Goal: Obtain resource: Obtain resource

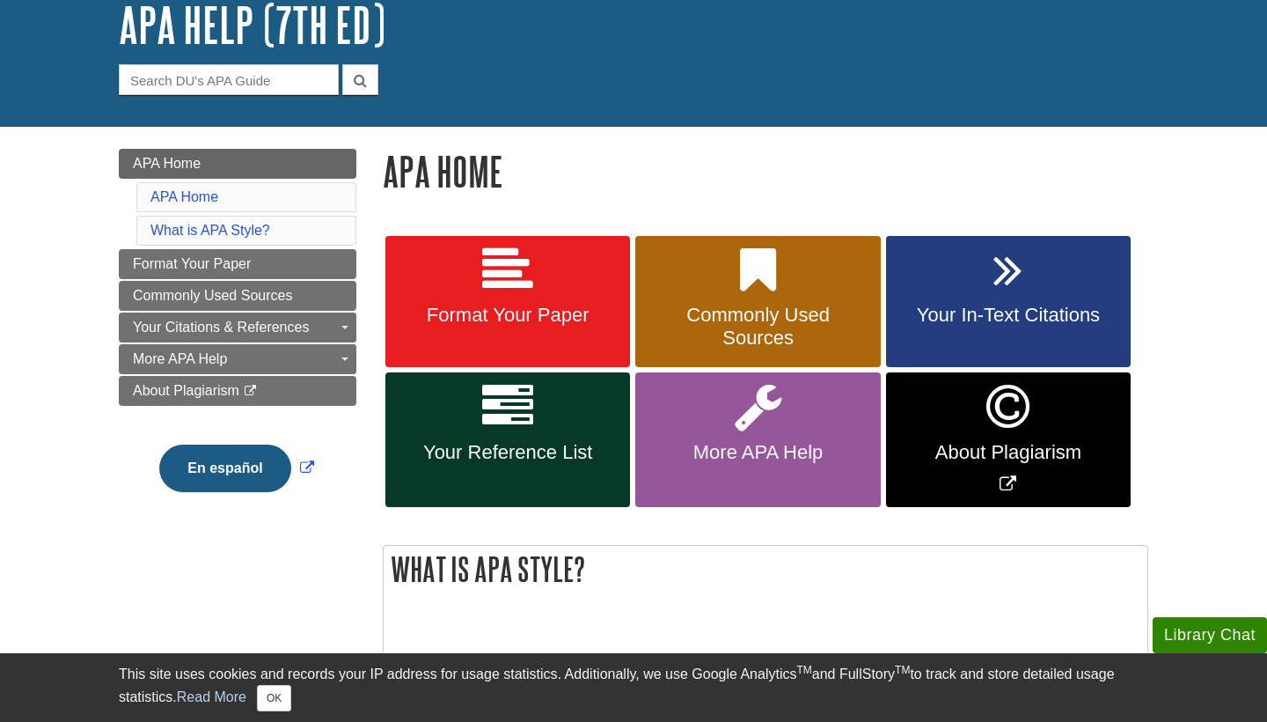
scroll to position [137, 0]
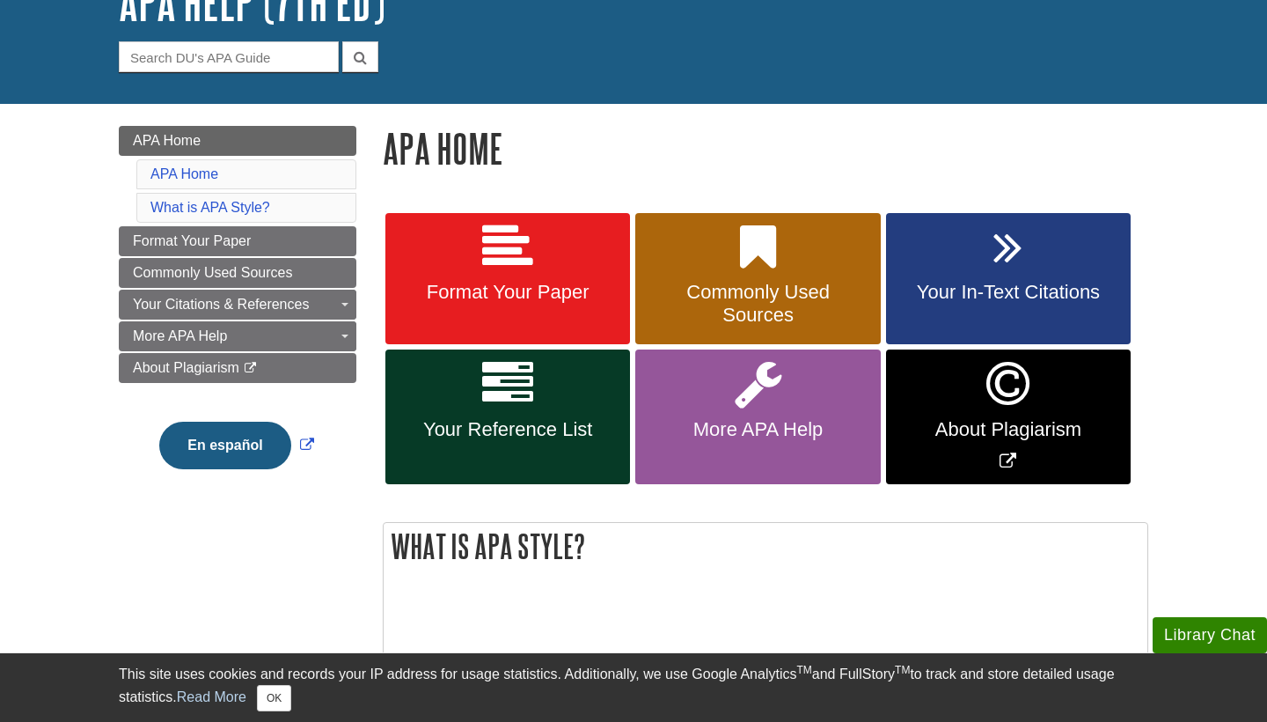
click at [591, 302] on span "Format Your Paper" at bounding box center [508, 292] width 218 height 23
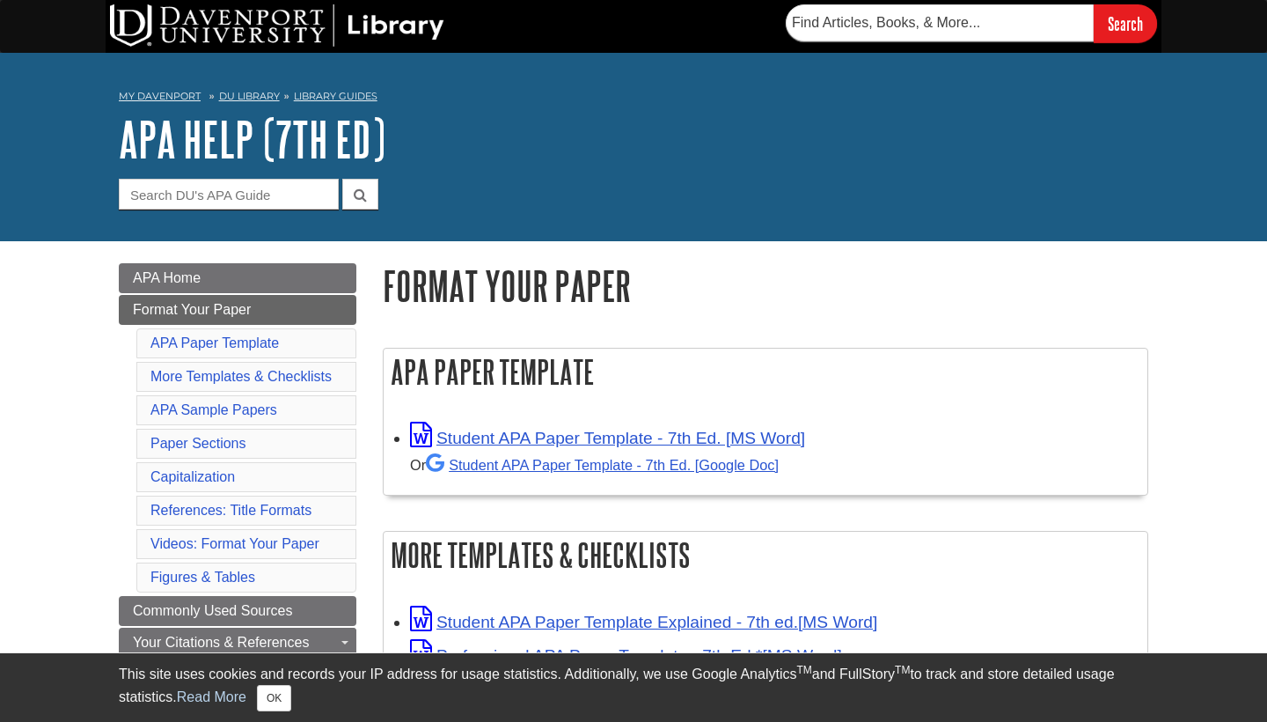
scroll to position [86, 0]
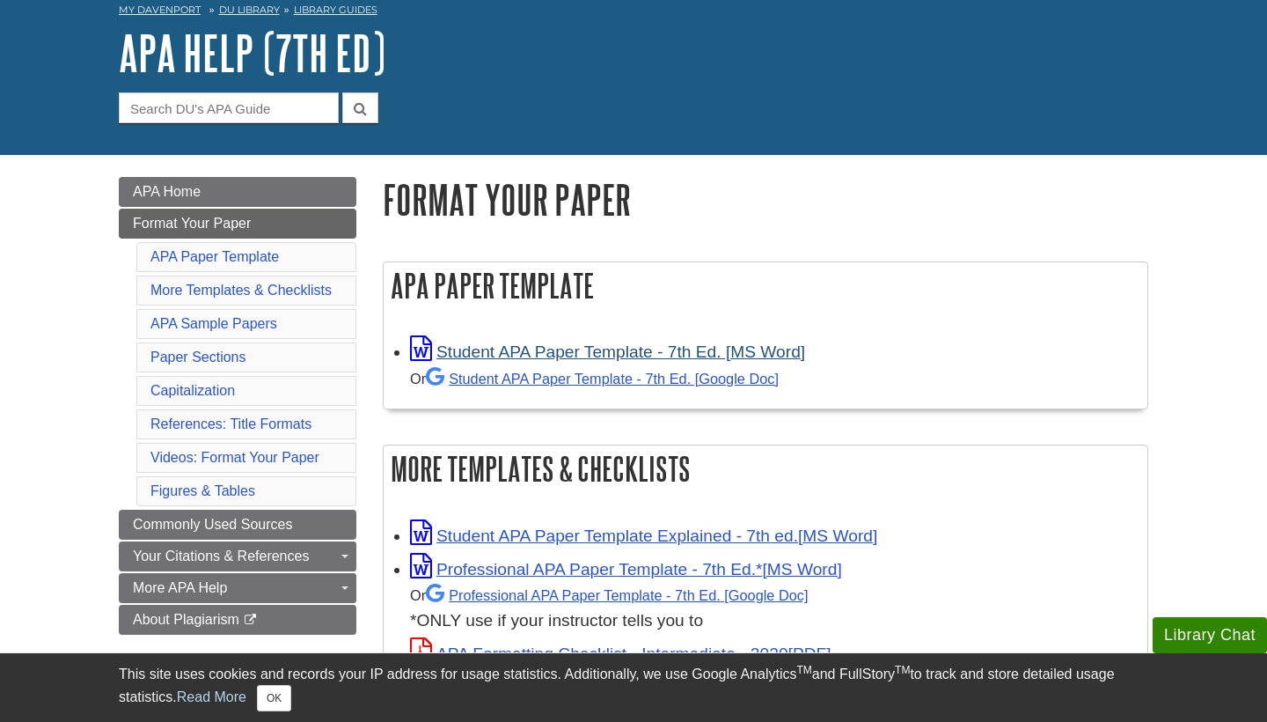
click at [620, 354] on link "Student APA Paper Template - 7th Ed. [MS Word]" at bounding box center [607, 351] width 395 height 18
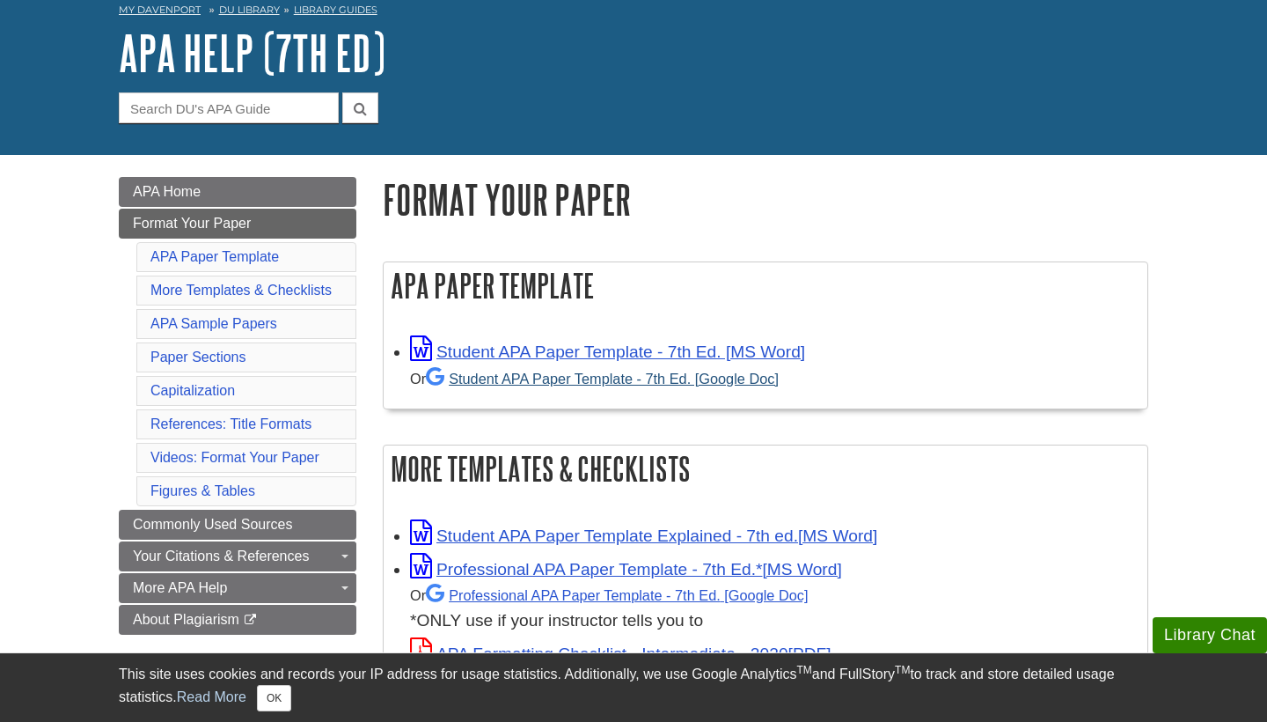
click at [735, 371] on link "Student APA Paper Template - 7th Ed. [Google Doc]" at bounding box center [602, 379] width 353 height 16
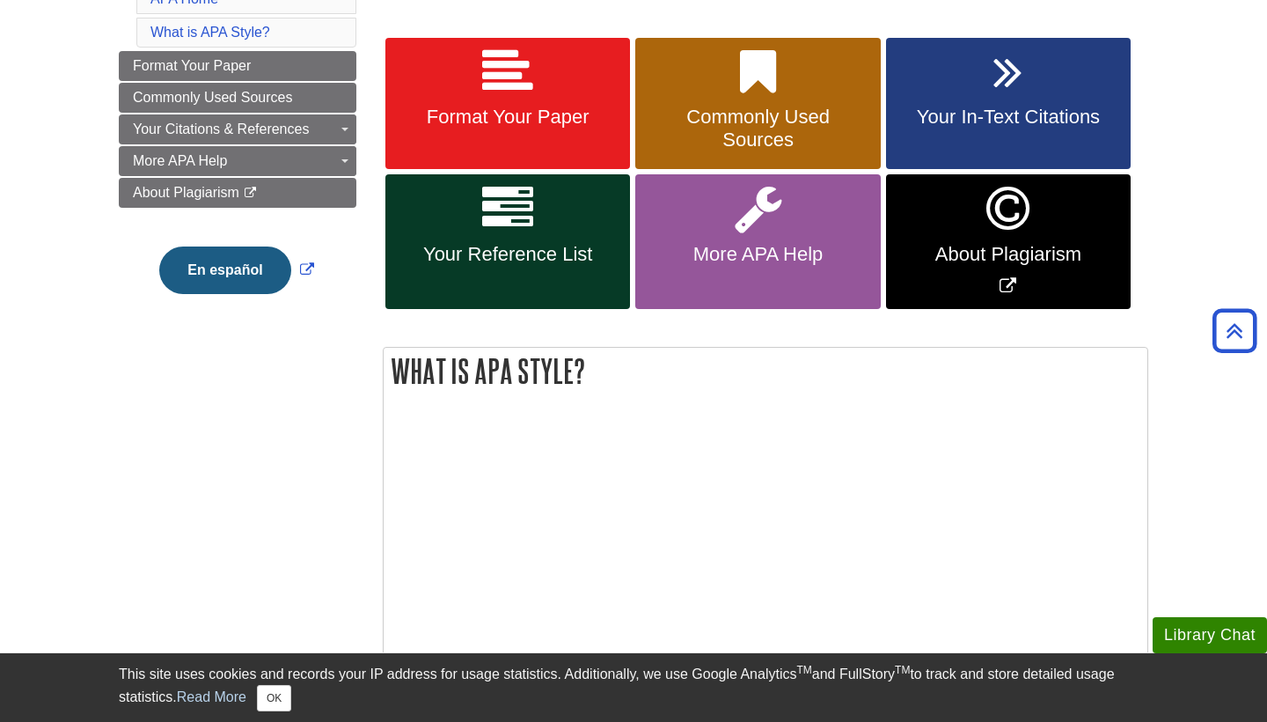
scroll to position [268, 0]
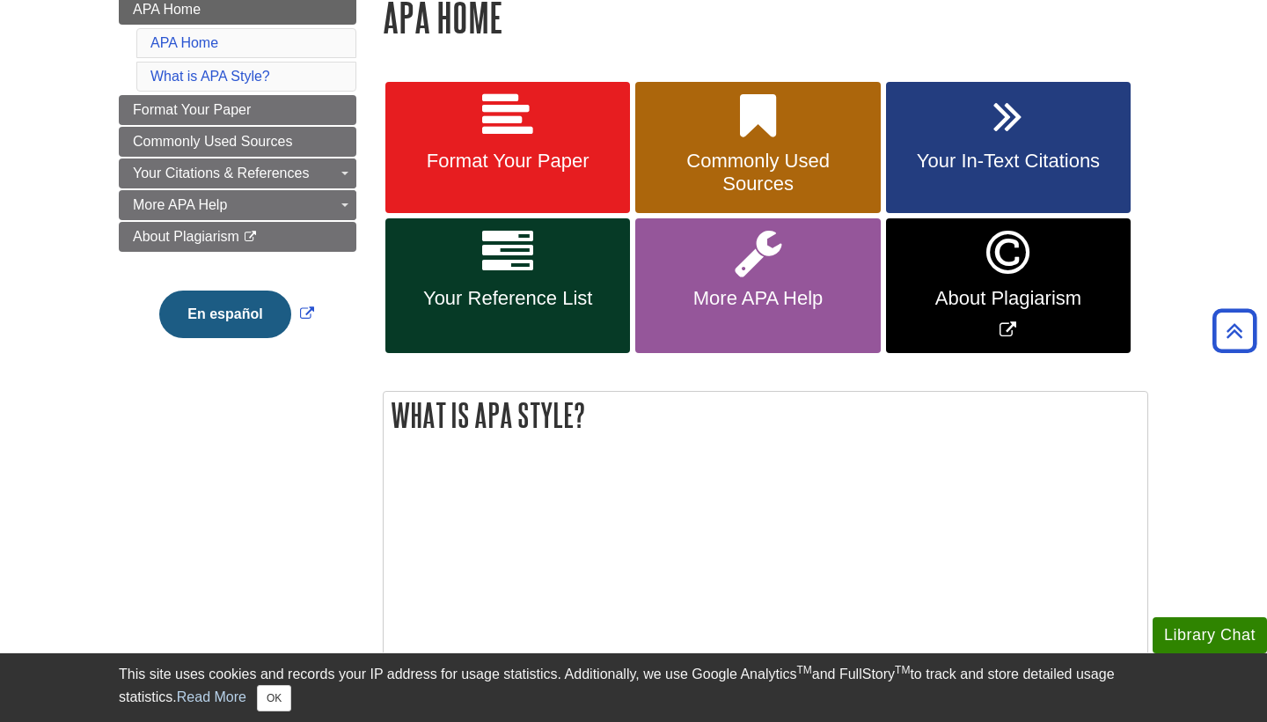
click at [591, 198] on link "Format Your Paper" at bounding box center [507, 148] width 245 height 132
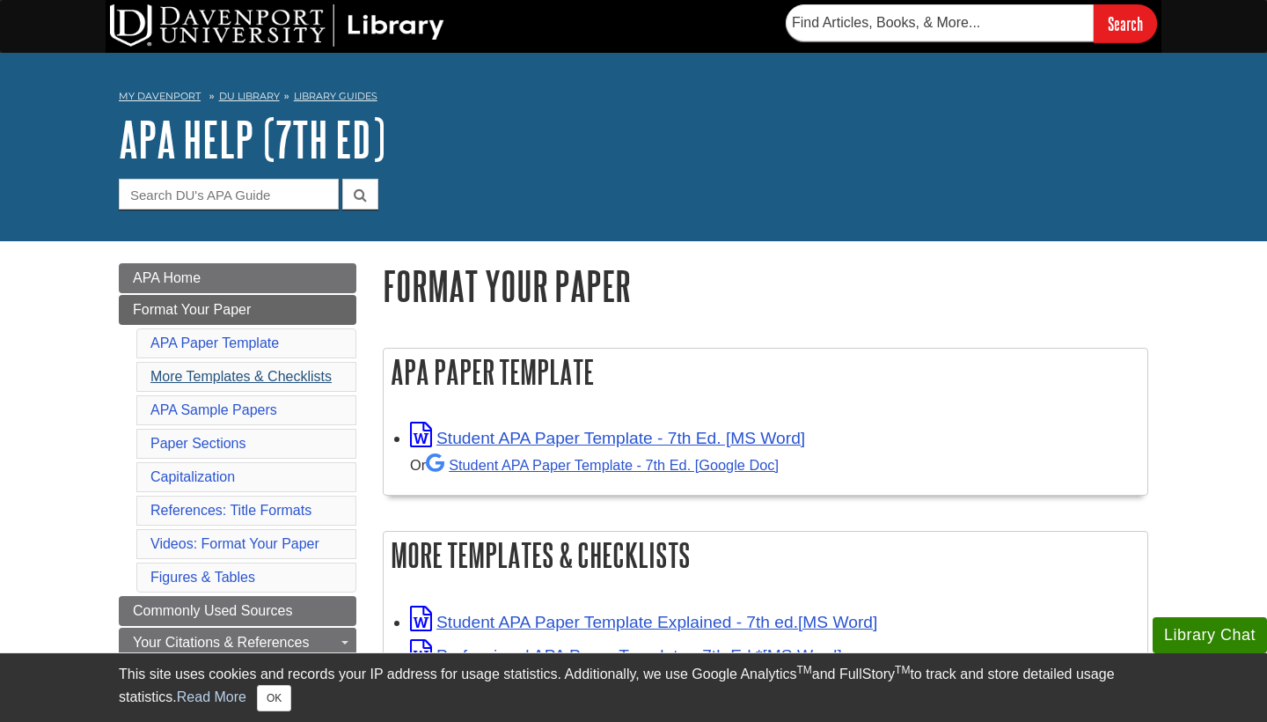
click at [275, 371] on link "More Templates & Checklists" at bounding box center [240, 376] width 181 height 15
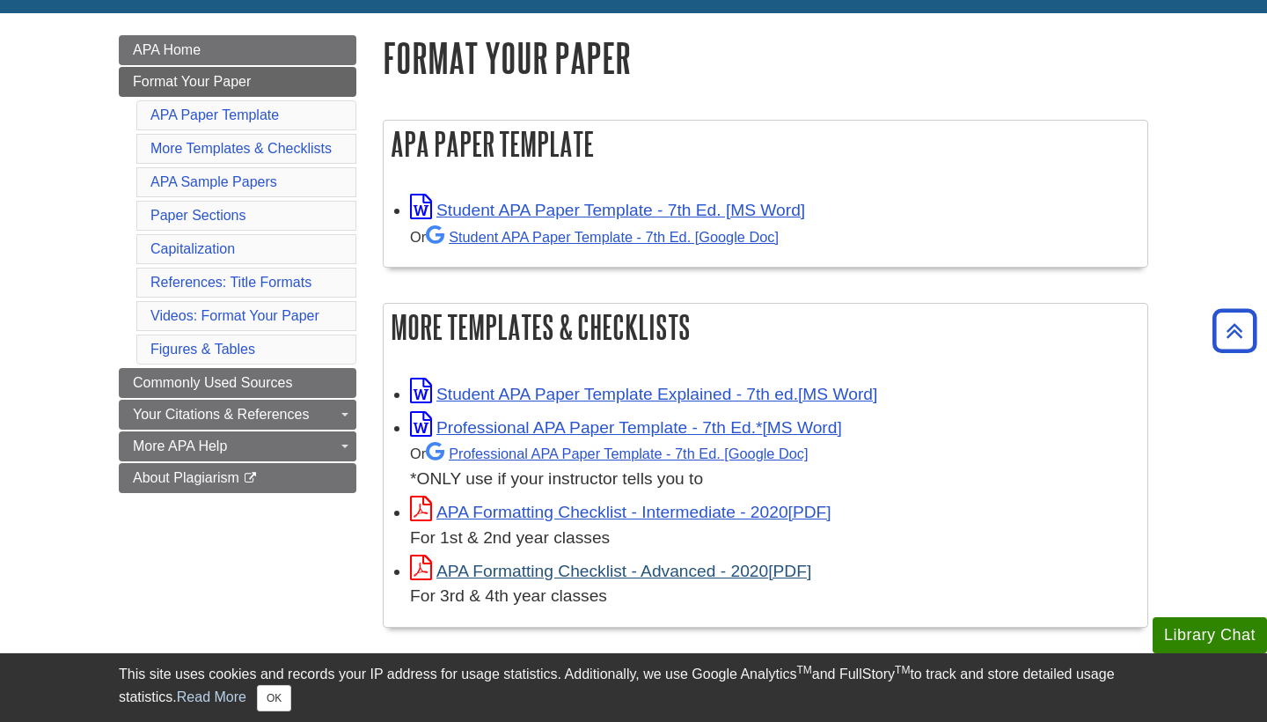
scroll to position [226, 0]
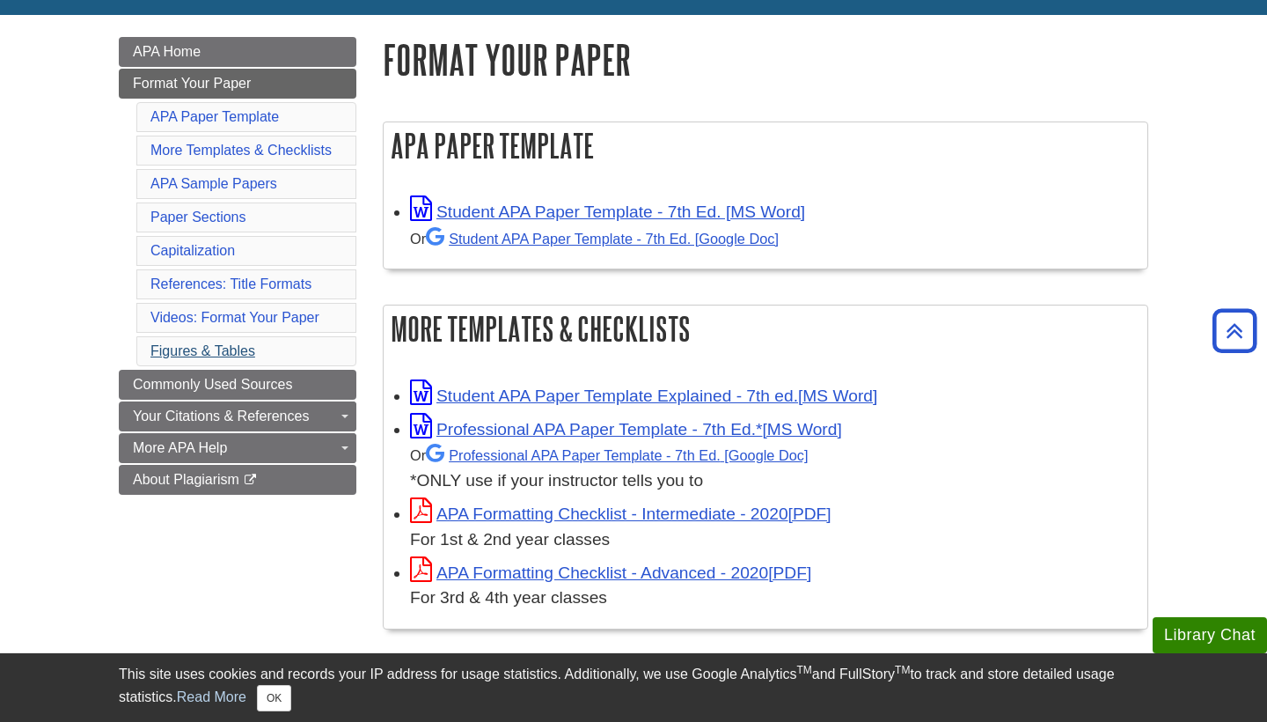
click at [242, 343] on link "Figures & Tables" at bounding box center [202, 350] width 105 height 15
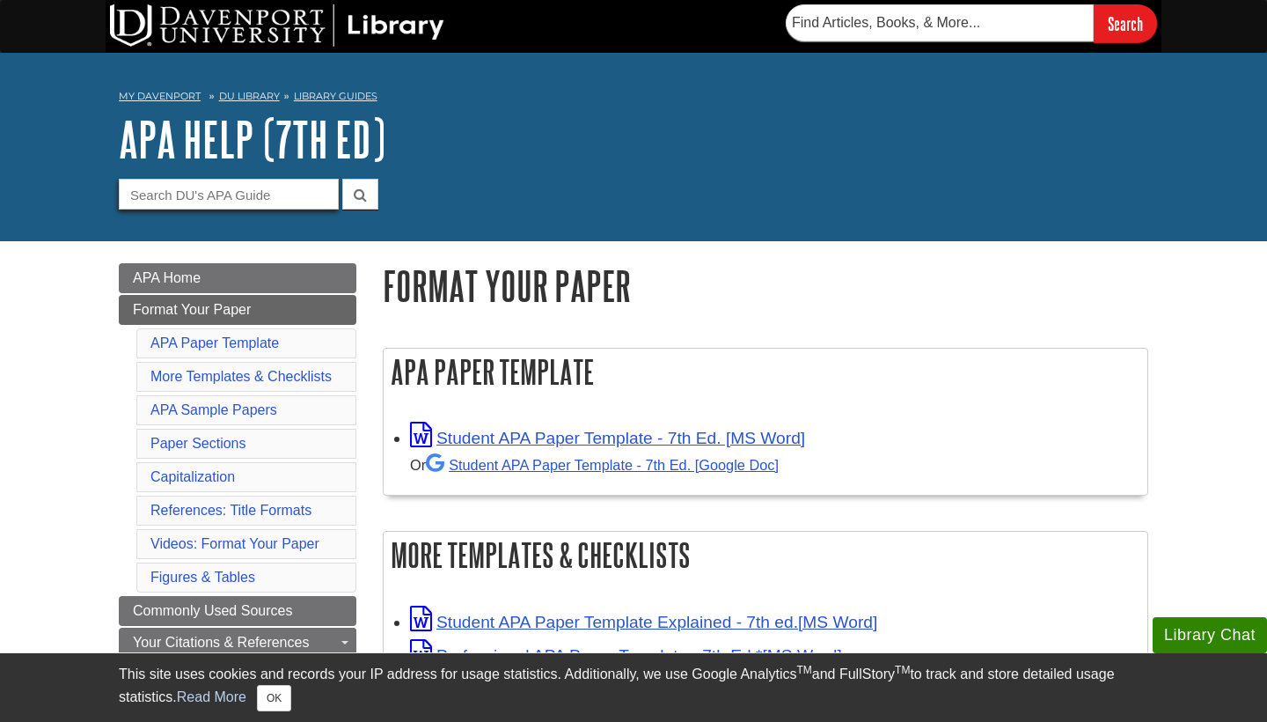
click at [286, 194] on input "Guide Search Terms" at bounding box center [229, 194] width 220 height 31
type input "department name"
click at [360, 193] on button "submit" at bounding box center [360, 194] width 36 height 31
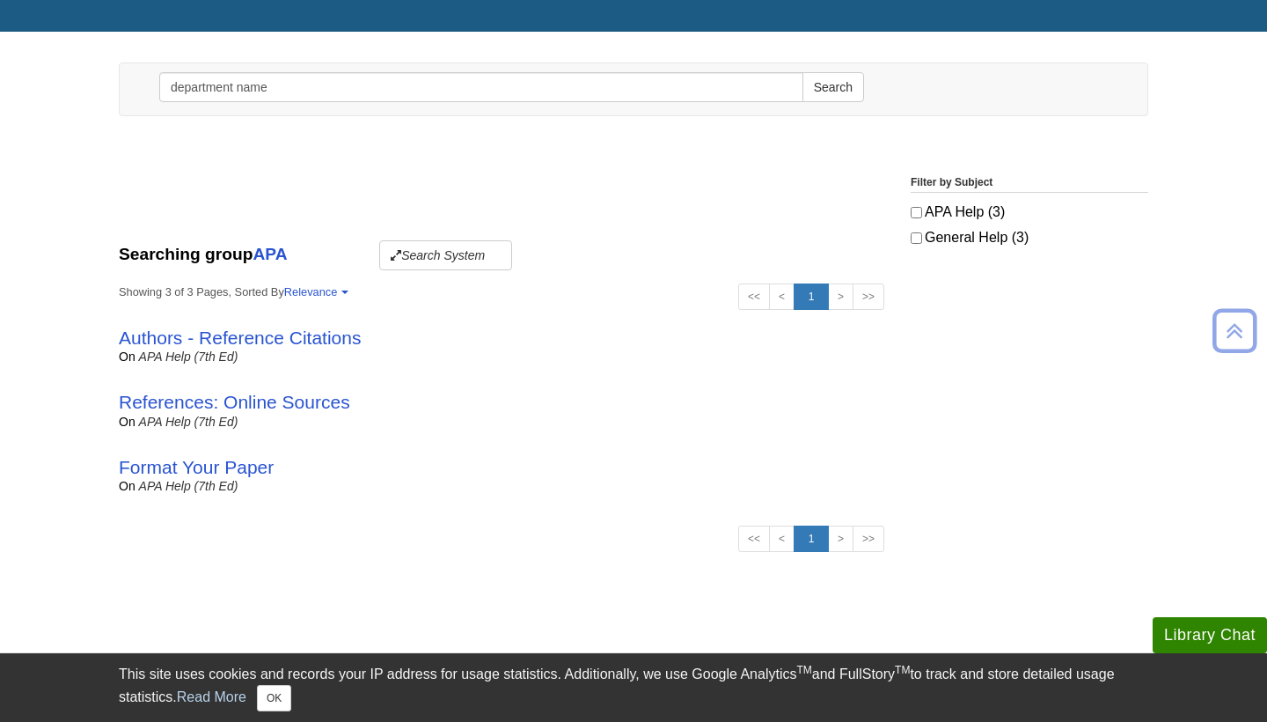
scroll to position [172, 0]
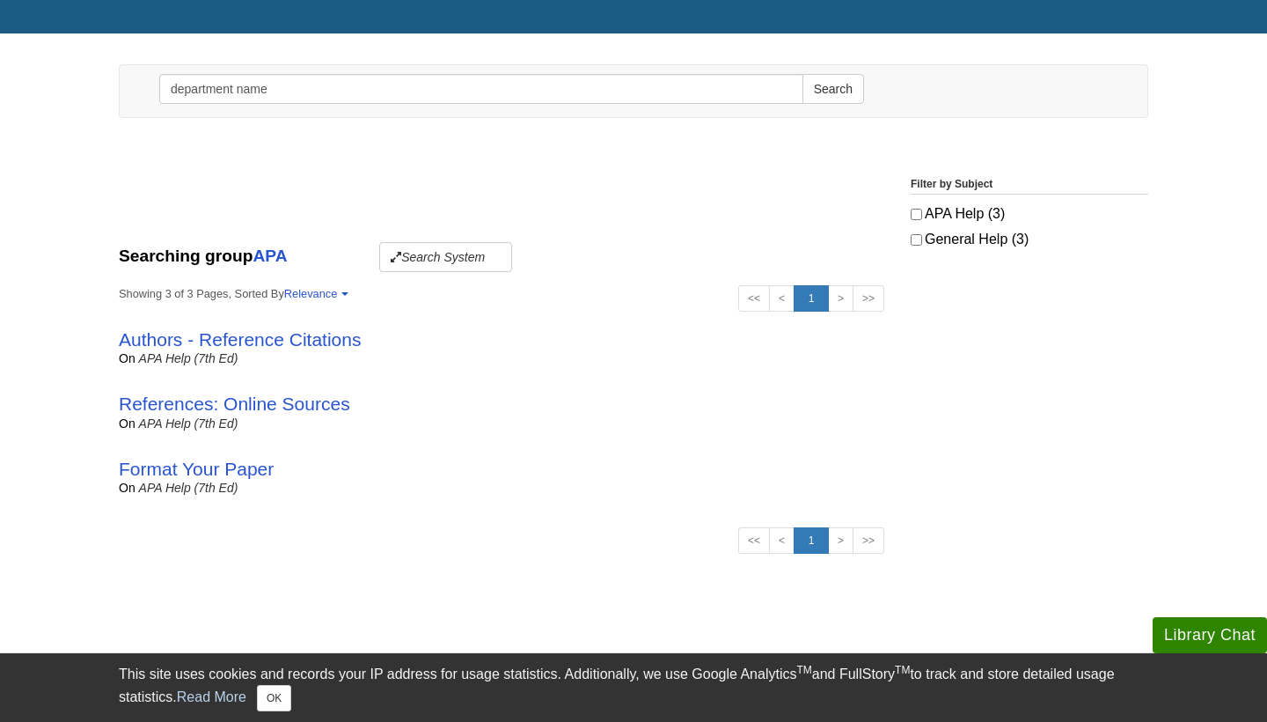
click at [329, 303] on div "Searching group APA Search System << < 1 > >> Showing 3 of 3 Pages, Sorted By R…" at bounding box center [502, 401] width 792 height 318
click at [303, 336] on link "Authors - Reference Citations" at bounding box center [240, 339] width 242 height 20
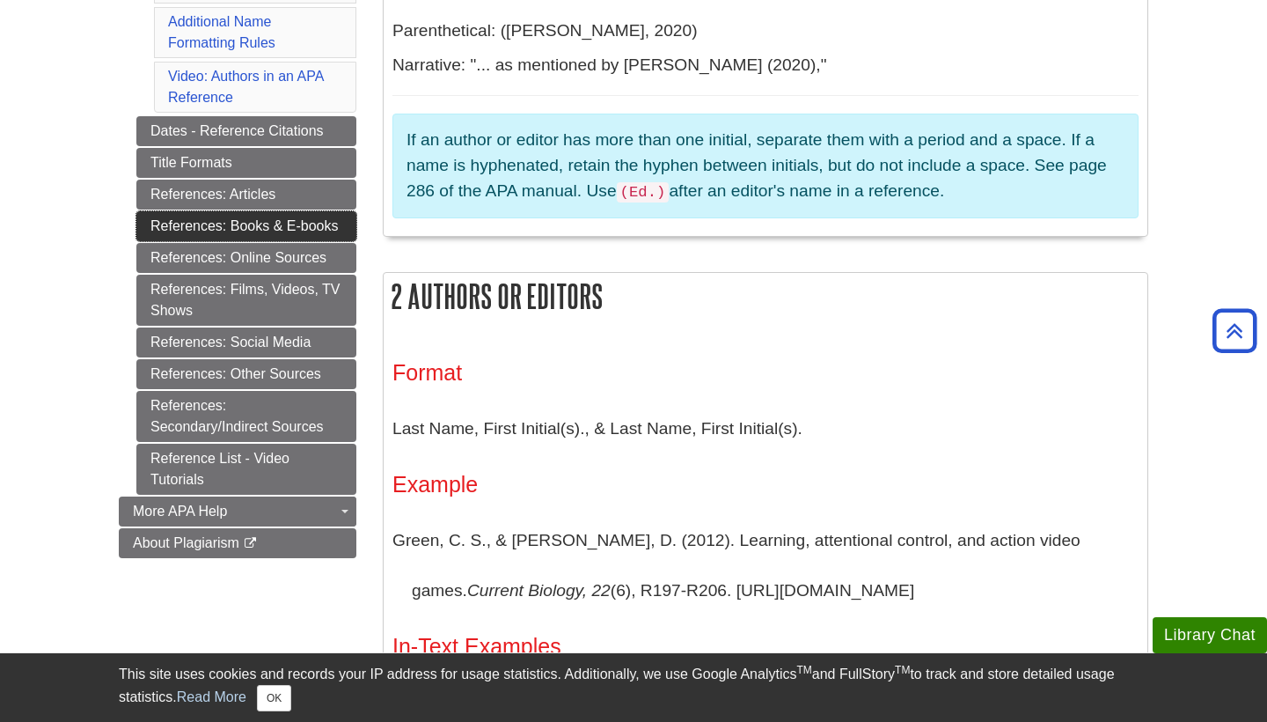
scroll to position [797, 0]
